Goal: Obtain resource: Download file/media

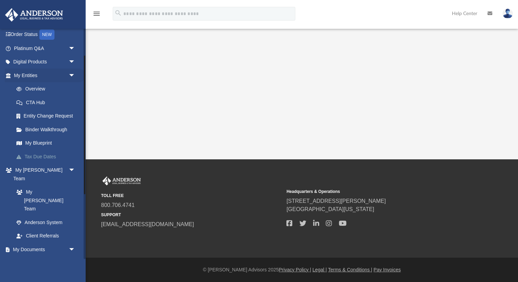
scroll to position [45, 0]
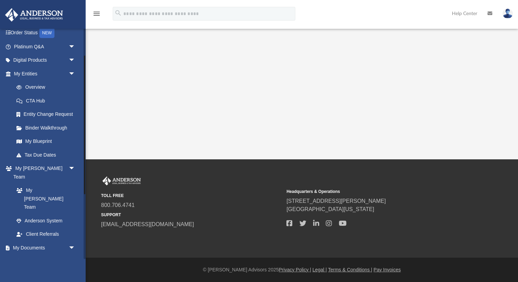
click at [29, 255] on link "Box" at bounding box center [48, 262] width 76 height 14
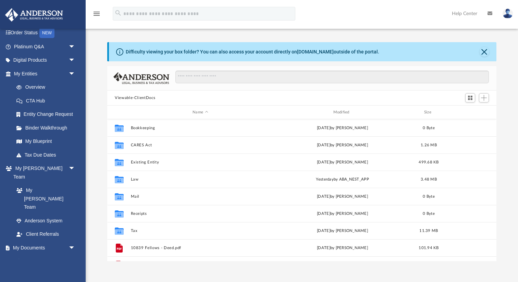
scroll to position [156, 389]
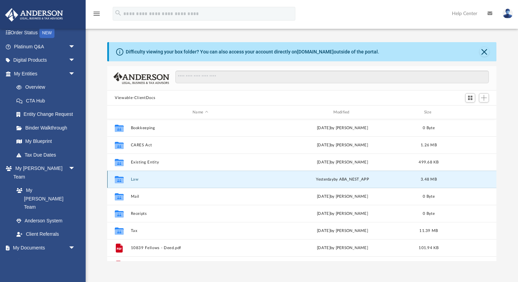
click at [135, 181] on button "Law" at bounding box center [200, 179] width 139 height 4
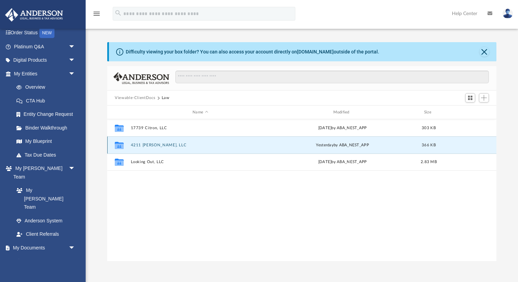
click at [140, 144] on button "4211 [PERSON_NAME], LLC" at bounding box center [200, 145] width 139 height 4
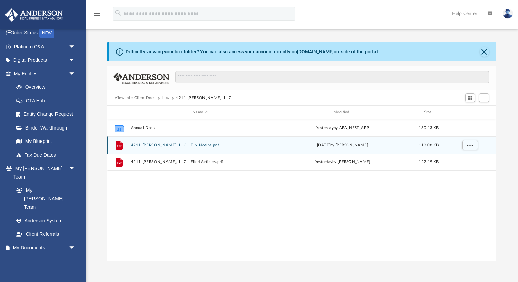
click at [148, 145] on button "4211 [PERSON_NAME], LLC - EIN Notice.pdf" at bounding box center [200, 145] width 139 height 4
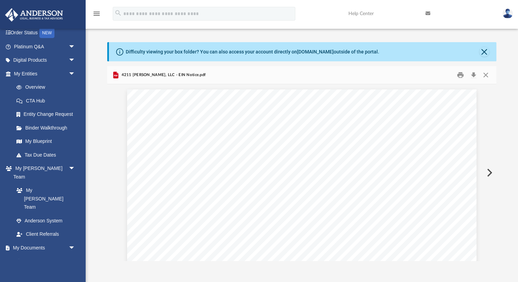
click at [489, 174] on button "Preview" at bounding box center [488, 172] width 15 height 19
click at [463, 76] on button "Print" at bounding box center [461, 75] width 14 height 11
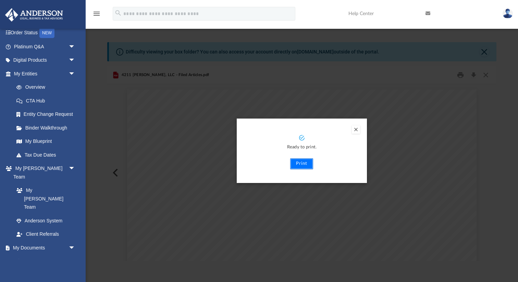
click at [300, 163] on button "Print" at bounding box center [301, 163] width 23 height 11
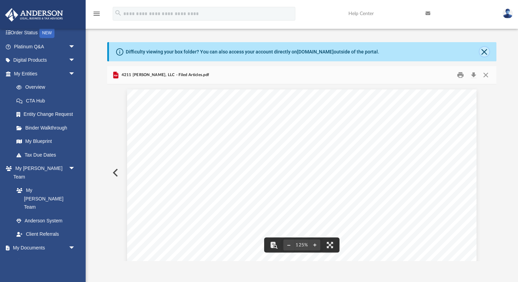
click at [487, 51] on button "Close" at bounding box center [485, 52] width 10 height 10
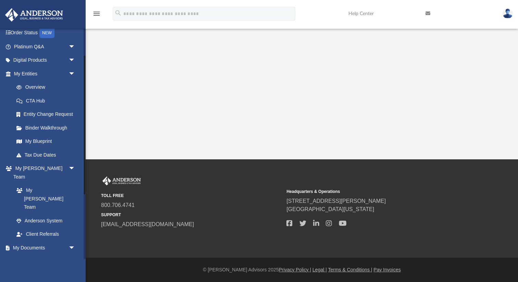
click at [25, 255] on link "Box" at bounding box center [48, 262] width 76 height 14
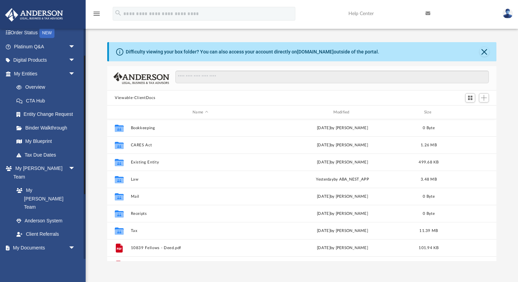
scroll to position [156, 389]
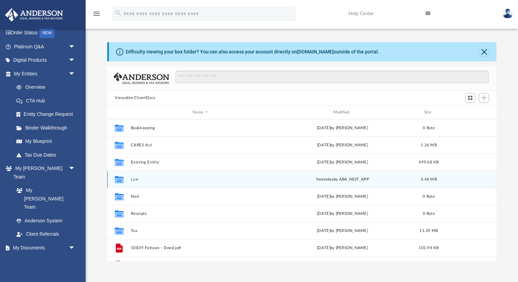
click at [133, 179] on button "Law" at bounding box center [200, 179] width 139 height 4
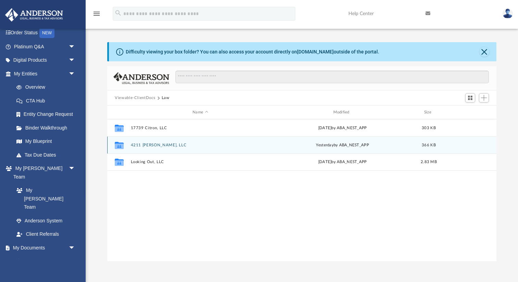
click at [139, 147] on div "Collaborated Folder 4211 [PERSON_NAME], LLC [DATE] by ABA_NEST_APP 366 KB" at bounding box center [301, 144] width 389 height 17
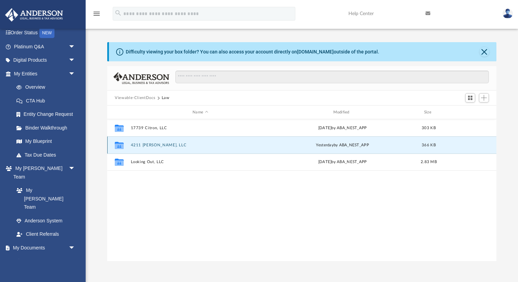
click at [144, 147] on button "4211 [PERSON_NAME], LLC" at bounding box center [200, 145] width 139 height 4
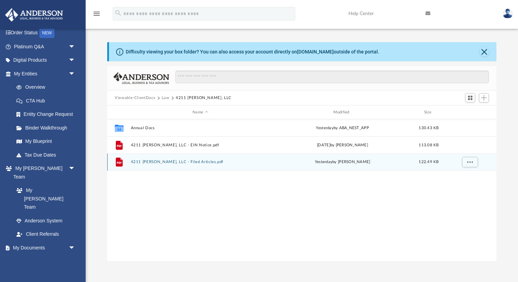
click at [120, 163] on icon "grid" at bounding box center [119, 163] width 5 height 2
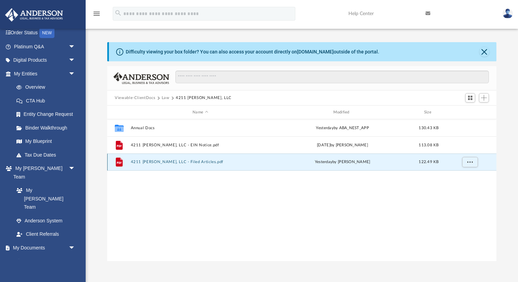
click at [145, 162] on button "4211 [PERSON_NAME], LLC - Filed Articles.pdf" at bounding box center [200, 162] width 139 height 4
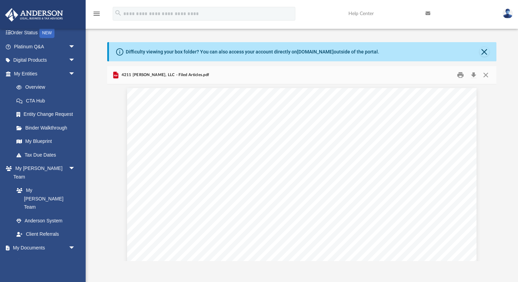
scroll to position [0, 0]
click at [33, 255] on link "Box" at bounding box center [48, 262] width 76 height 14
click at [484, 52] on button "Close" at bounding box center [485, 52] width 10 height 10
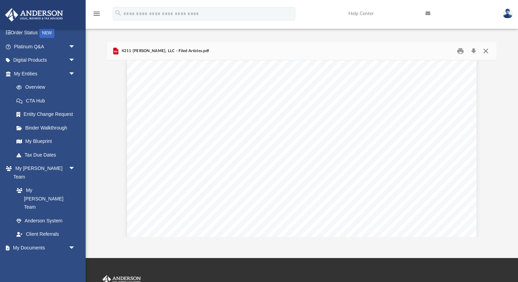
click at [484, 52] on button "Close" at bounding box center [486, 51] width 12 height 11
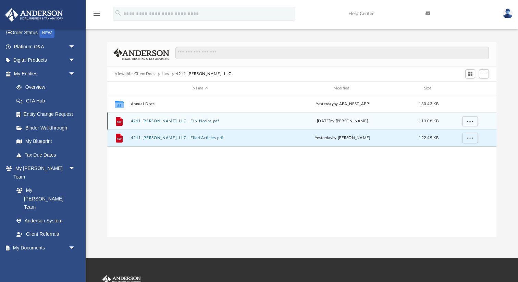
click at [160, 121] on button "4211 [PERSON_NAME], LLC - EIN Notice.pdf" at bounding box center [200, 121] width 139 height 4
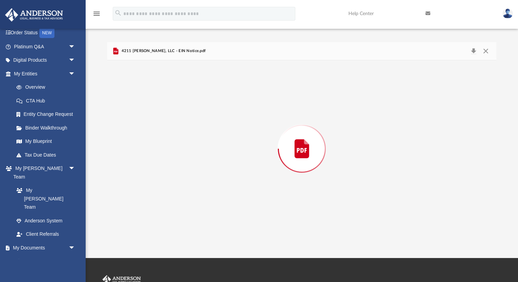
click at [160, 121] on div "Preview" at bounding box center [301, 148] width 389 height 177
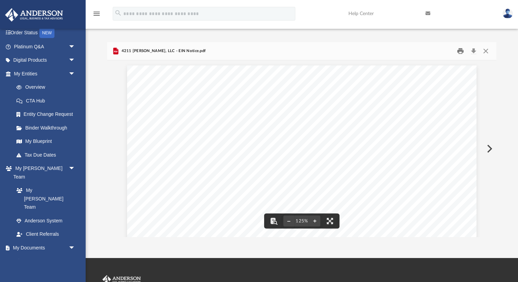
click at [460, 50] on button "Print" at bounding box center [461, 51] width 14 height 11
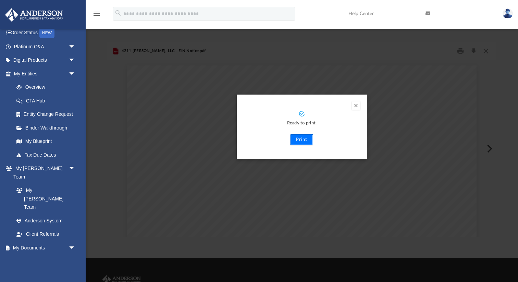
click at [306, 139] on button "Print" at bounding box center [301, 139] width 23 height 11
